Goal: Task Accomplishment & Management: Manage account settings

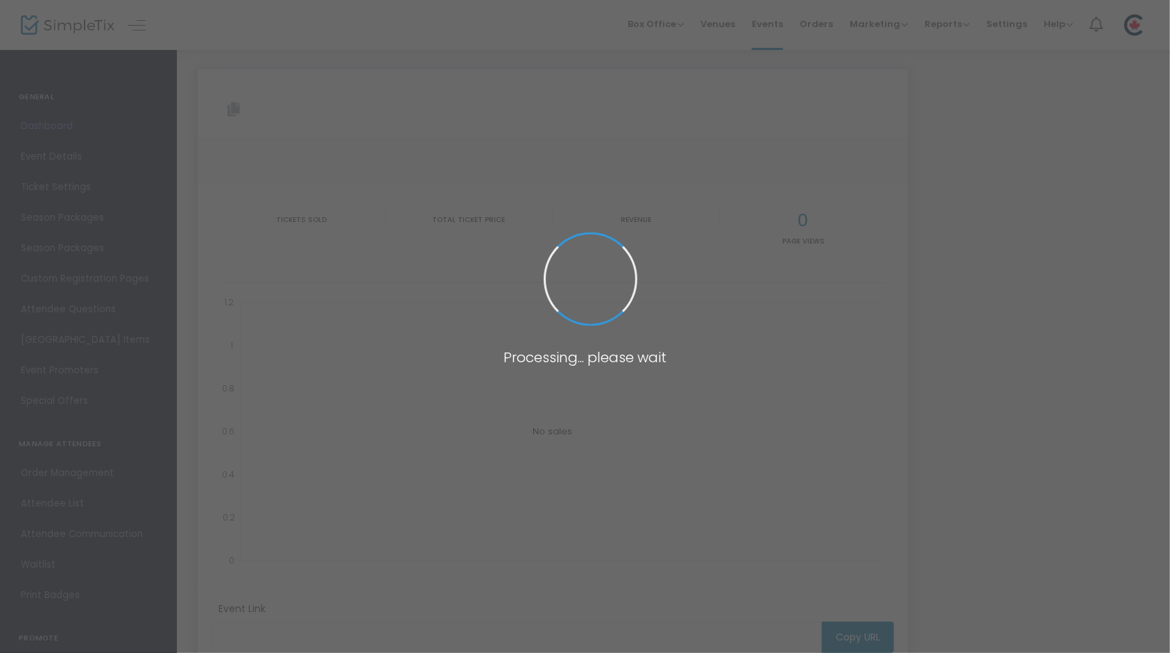
type input "https://www.simpletix.com/e/making-canada-better-a-conservative-vision-tickets-…"
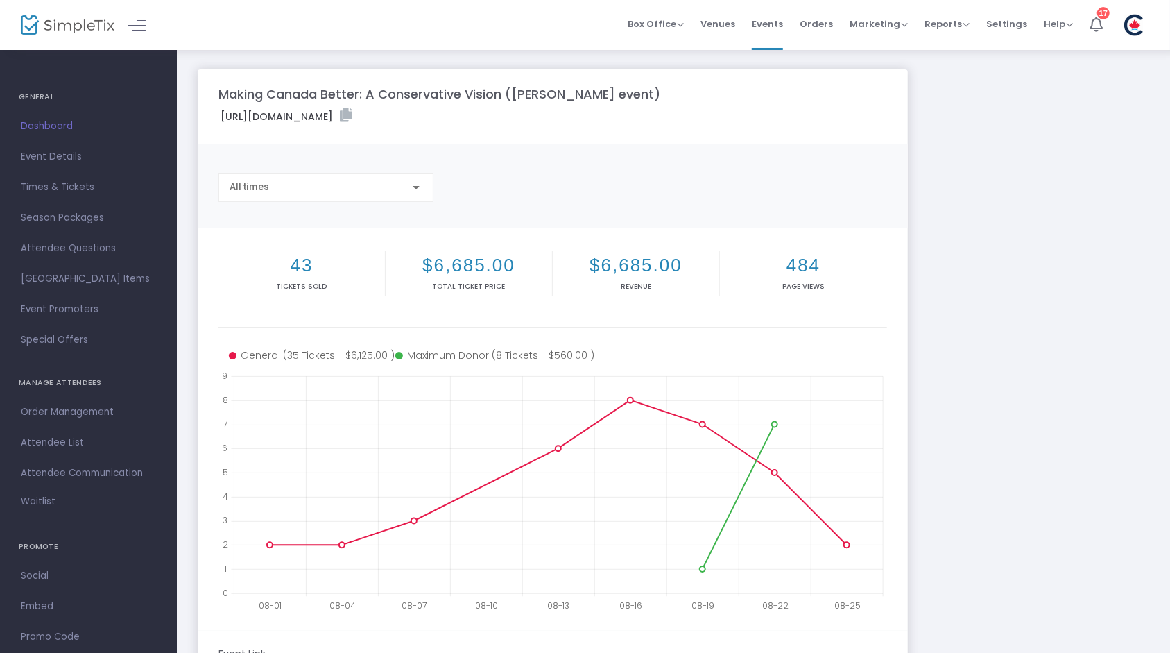
drag, startPoint x: 332, startPoint y: 269, endPoint x: 956, endPoint y: 269, distance: 624.3
click at [956, 269] on div "Making Canada Better: A Conservative Vision (Andrew Scheer event) https://www.s…" at bounding box center [674, 414] width 966 height 690
drag, startPoint x: 956, startPoint y: 269, endPoint x: 998, endPoint y: 320, distance: 66.5
click at [1000, 319] on div "Making Canada Better: A Conservative Vision (Andrew Scheer event) https://www.s…" at bounding box center [674, 414] width 966 height 690
click at [1091, 20] on icon at bounding box center [1096, 24] width 13 height 15
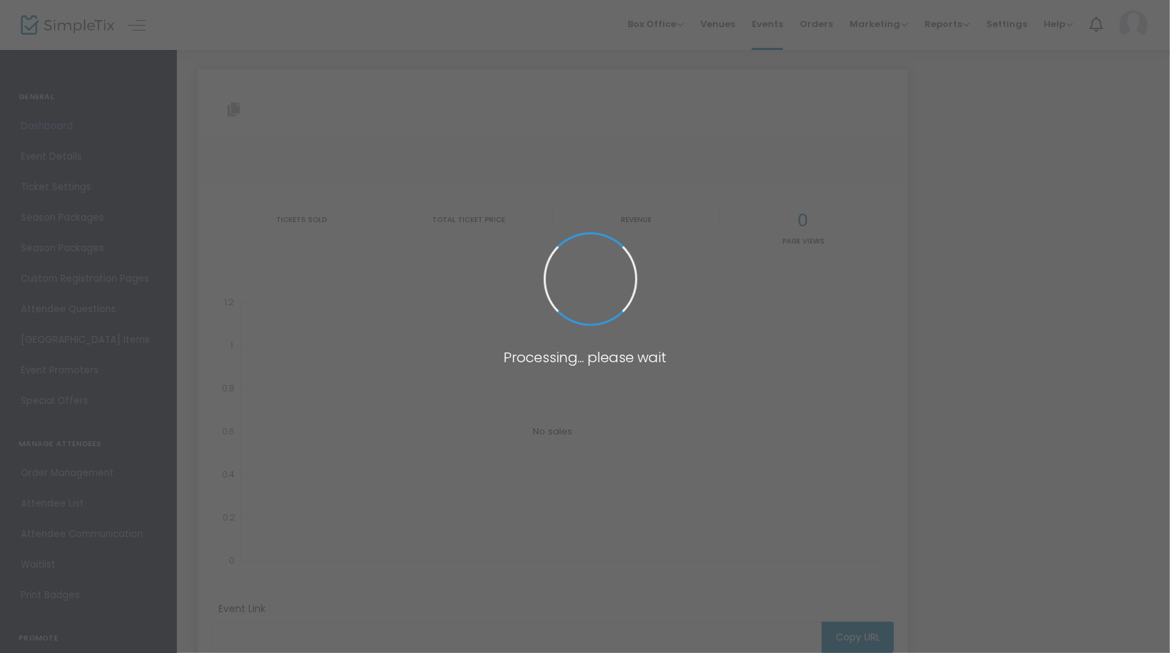
type input "[URL][DOMAIN_NAME]"
